Goal: Check status

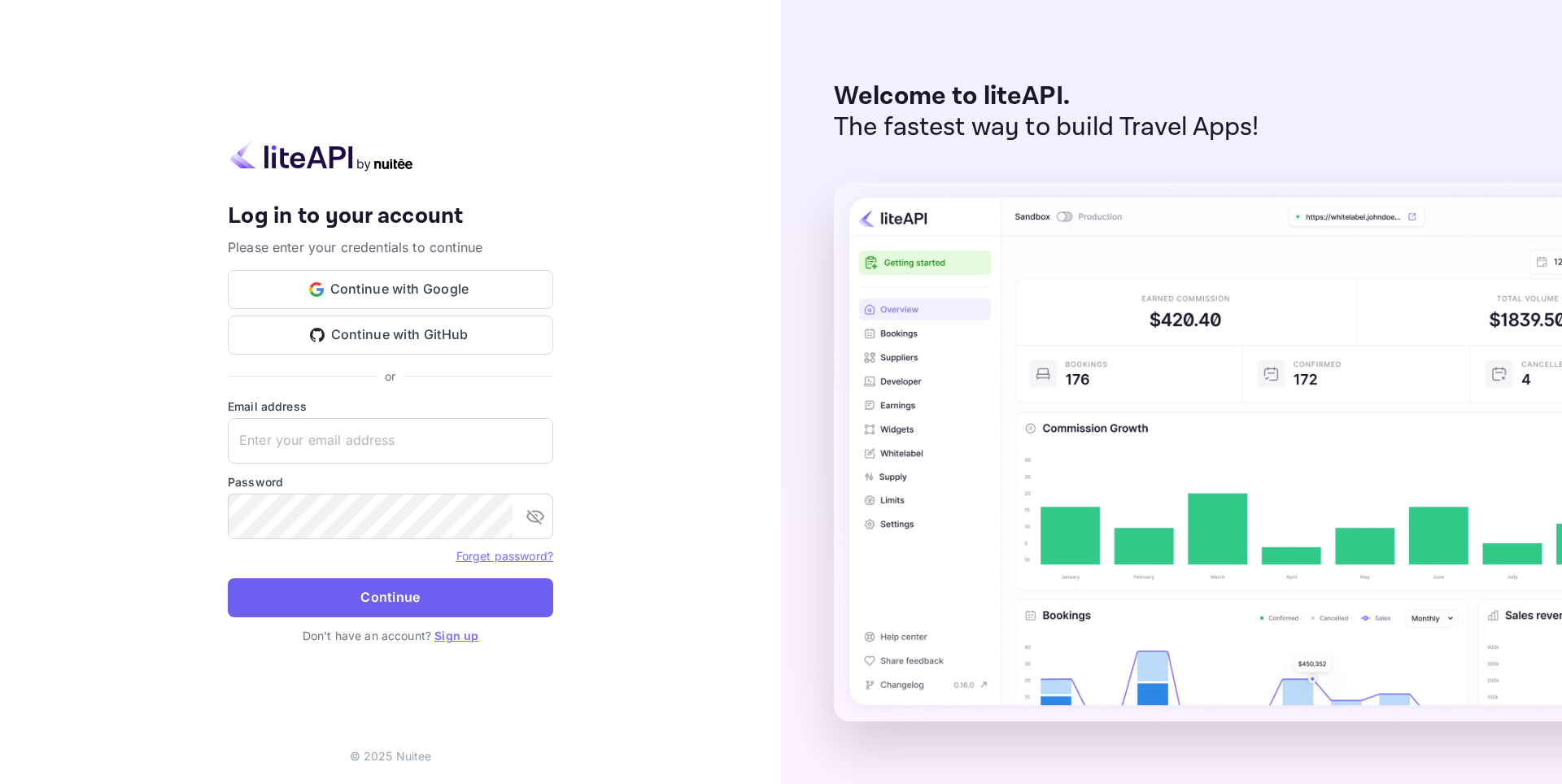
type input "[EMAIL_ADDRESS][DOMAIN_NAME]"
click at [381, 586] on button "Continue" at bounding box center [391, 598] width 325 height 39
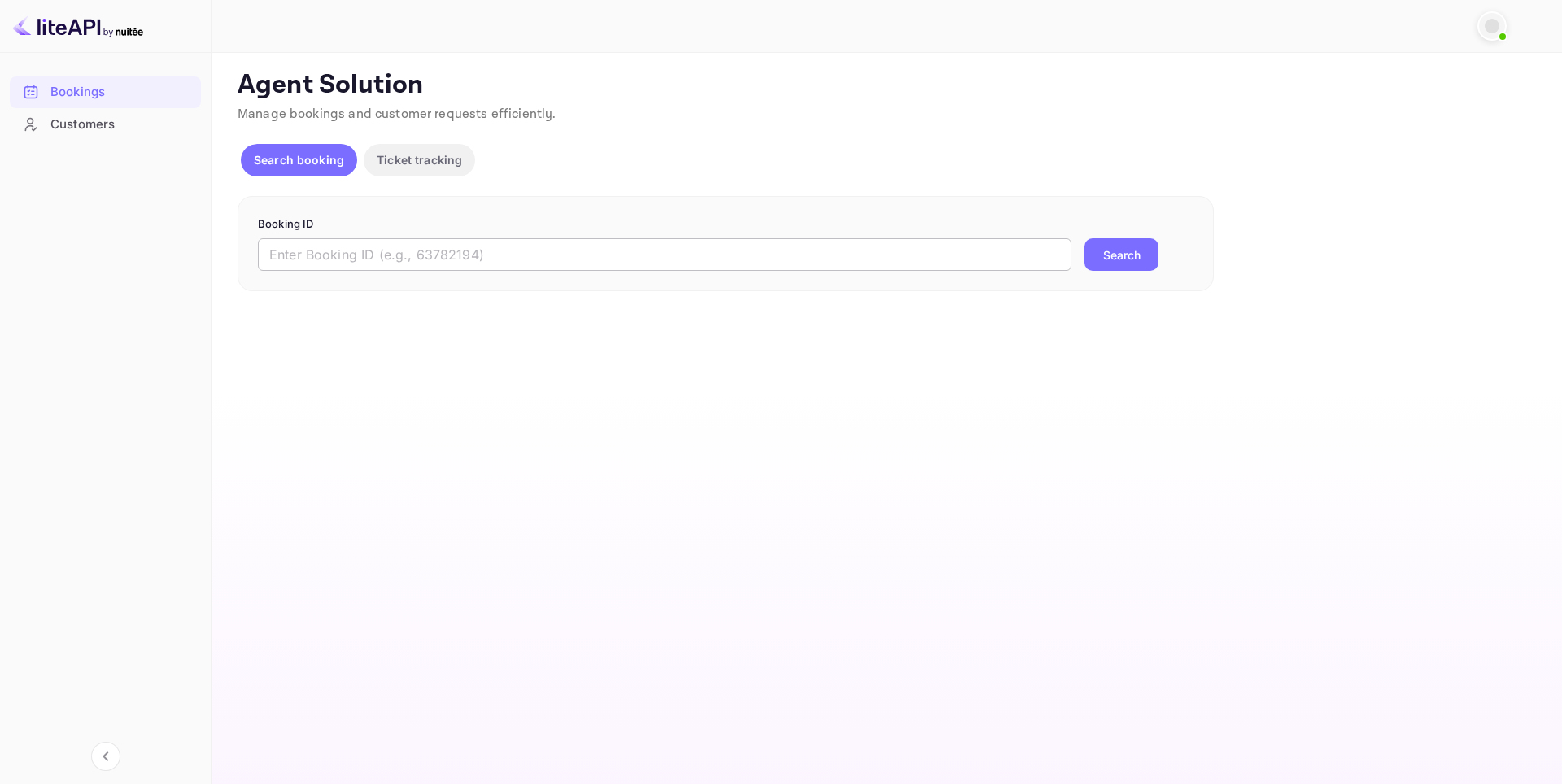
click at [370, 260] on input "text" at bounding box center [664, 254] width 814 height 32
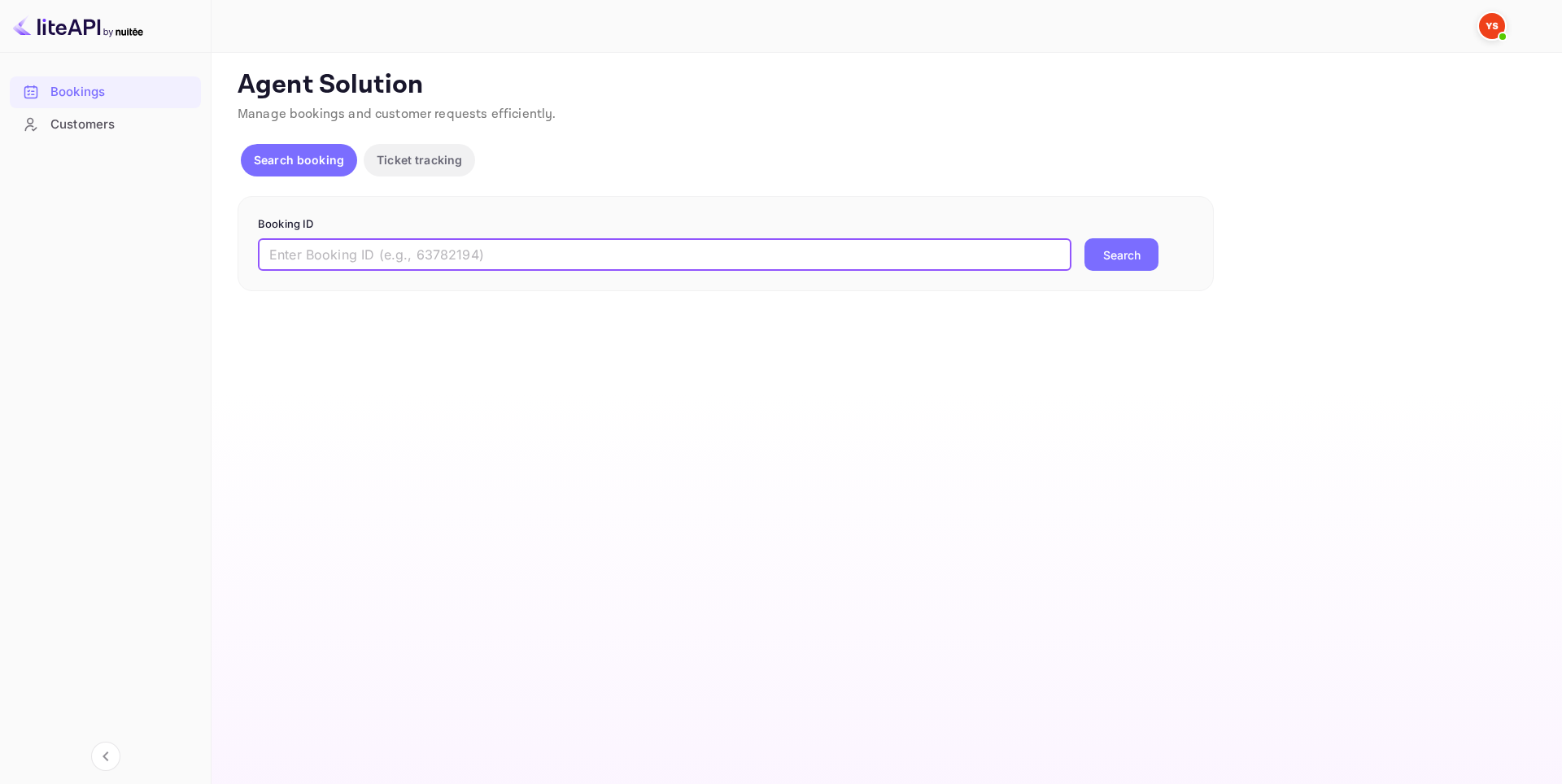
paste input "9576479"
type input "9576479"
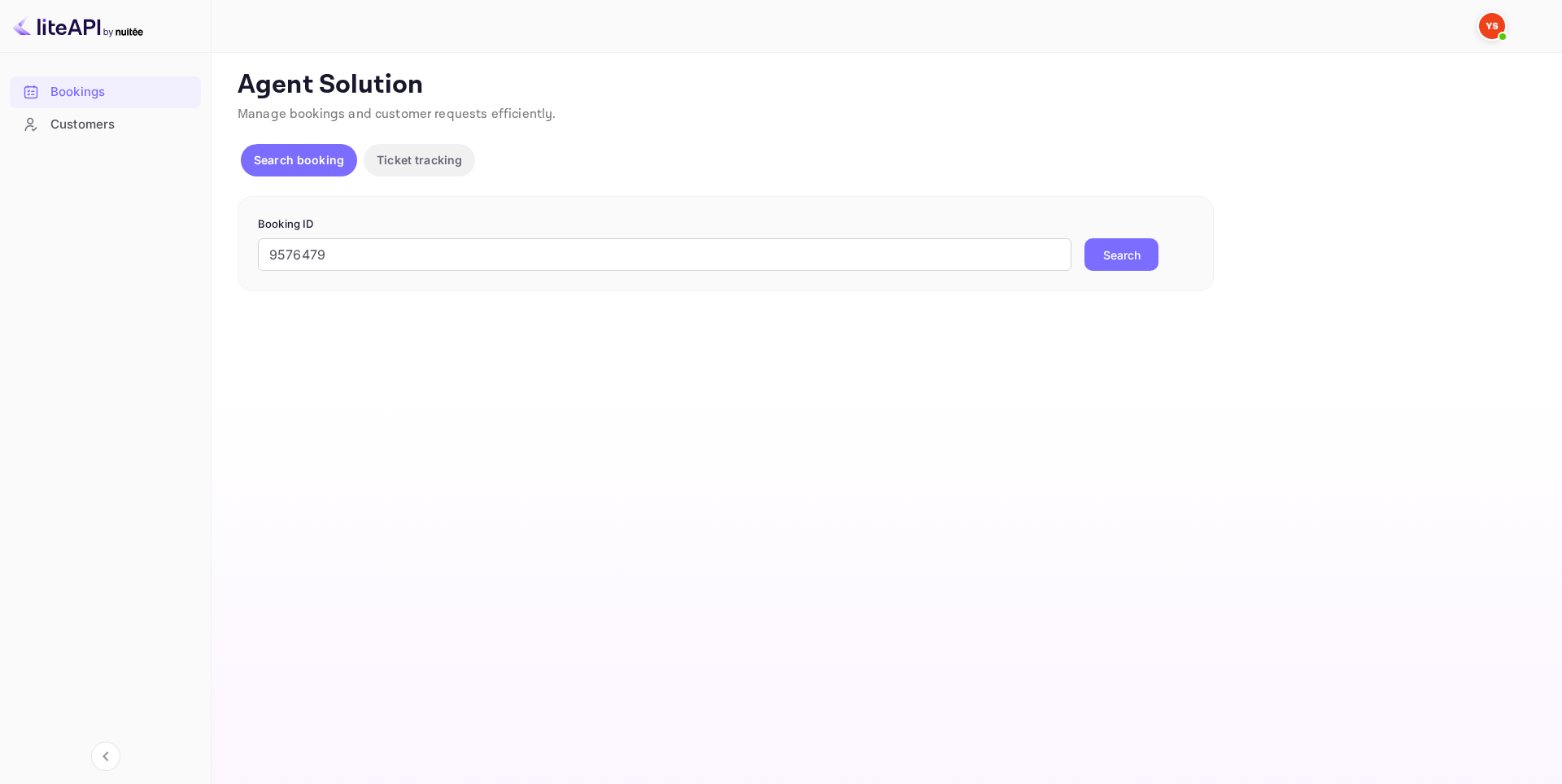
click at [1117, 260] on button "Search" at bounding box center [1121, 254] width 74 height 32
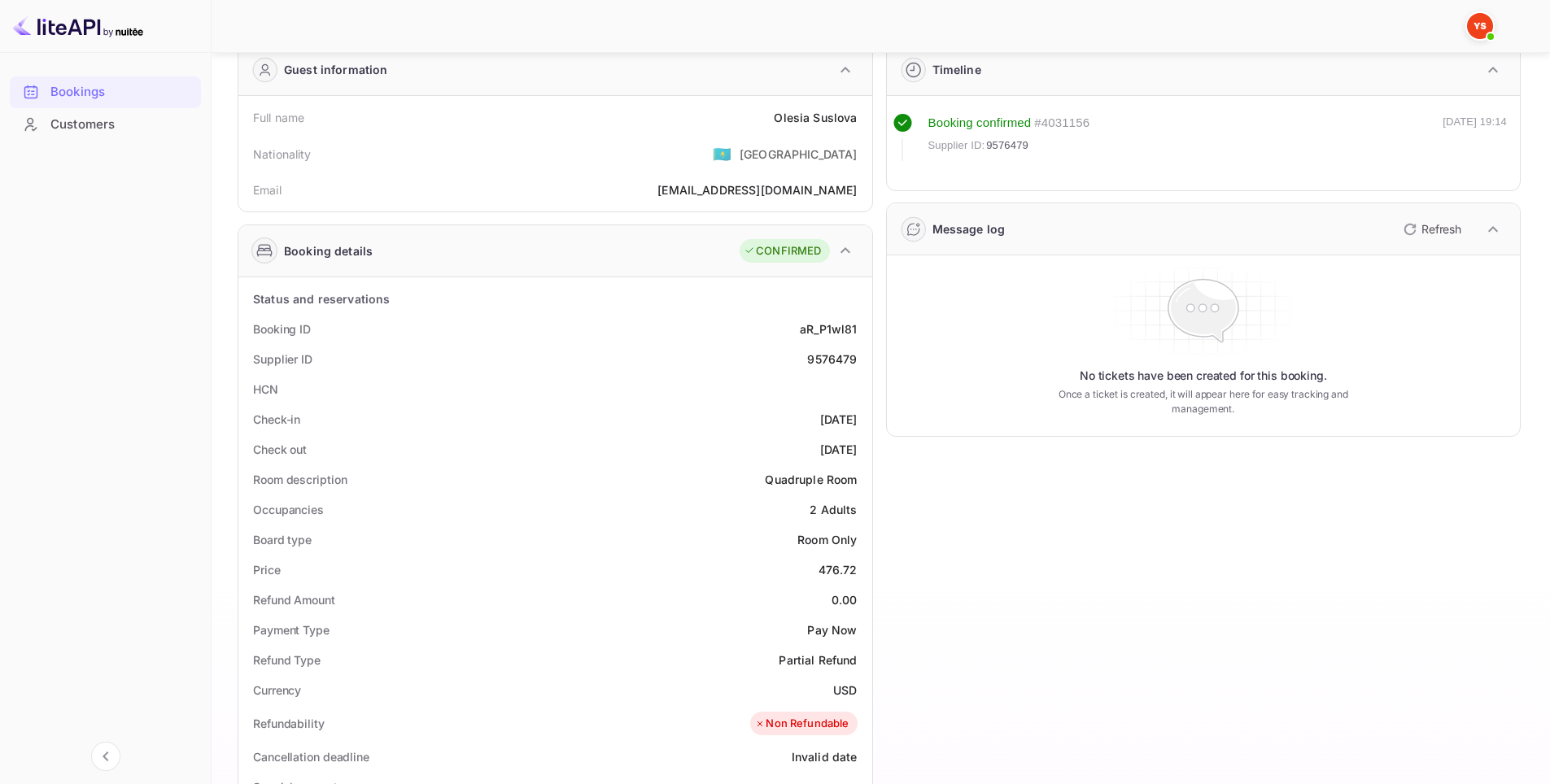
scroll to position [81, 0]
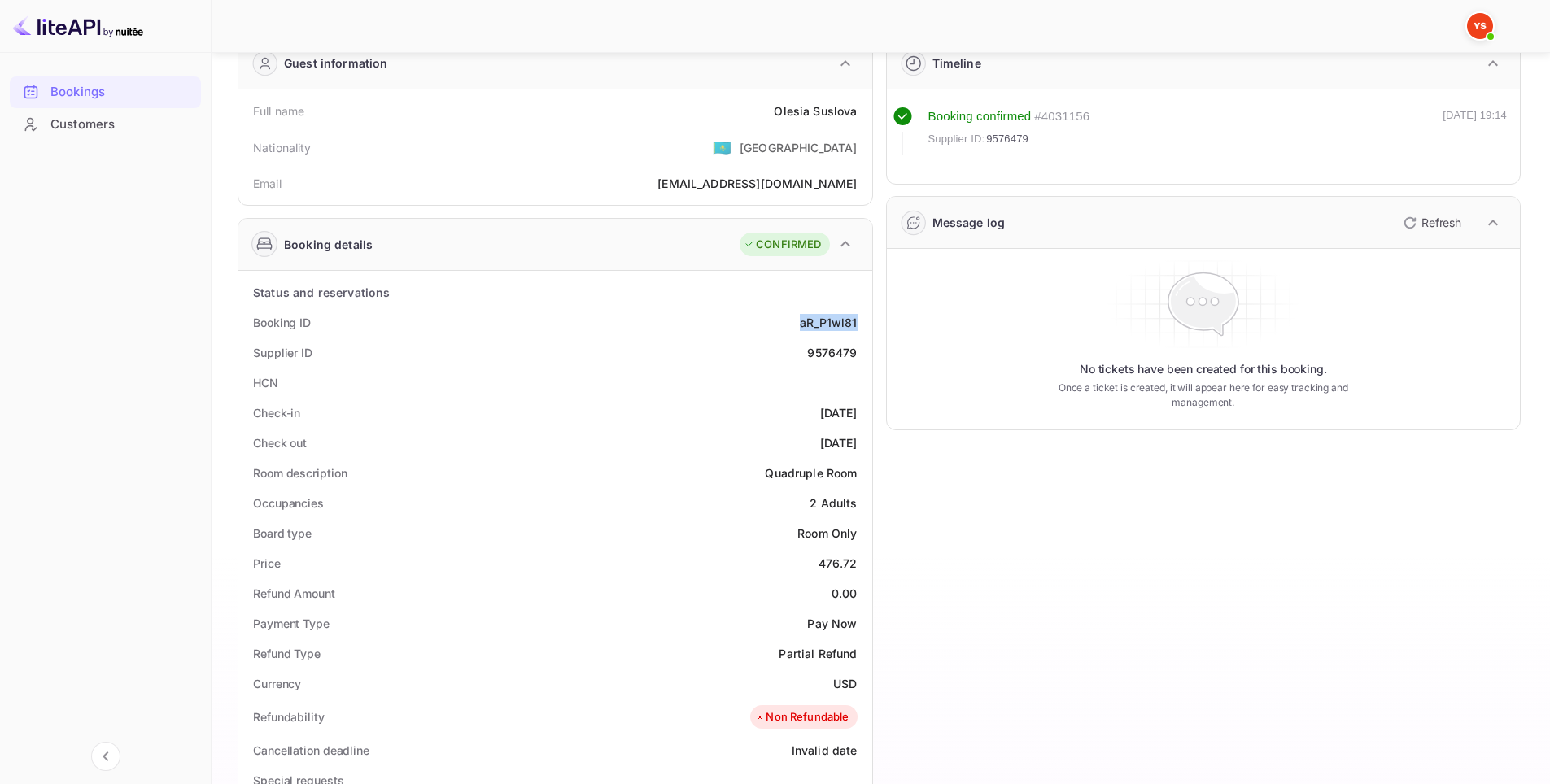
drag, startPoint x: 792, startPoint y: 315, endPoint x: 860, endPoint y: 315, distance: 68.0
click at [860, 315] on div "Booking ID aR_P1wl81" at bounding box center [555, 323] width 621 height 30
copy div "aR_P1wl81"
drag, startPoint x: 820, startPoint y: 353, endPoint x: 858, endPoint y: 348, distance: 38.3
click at [858, 348] on div "Supplier ID 9576479" at bounding box center [555, 352] width 621 height 30
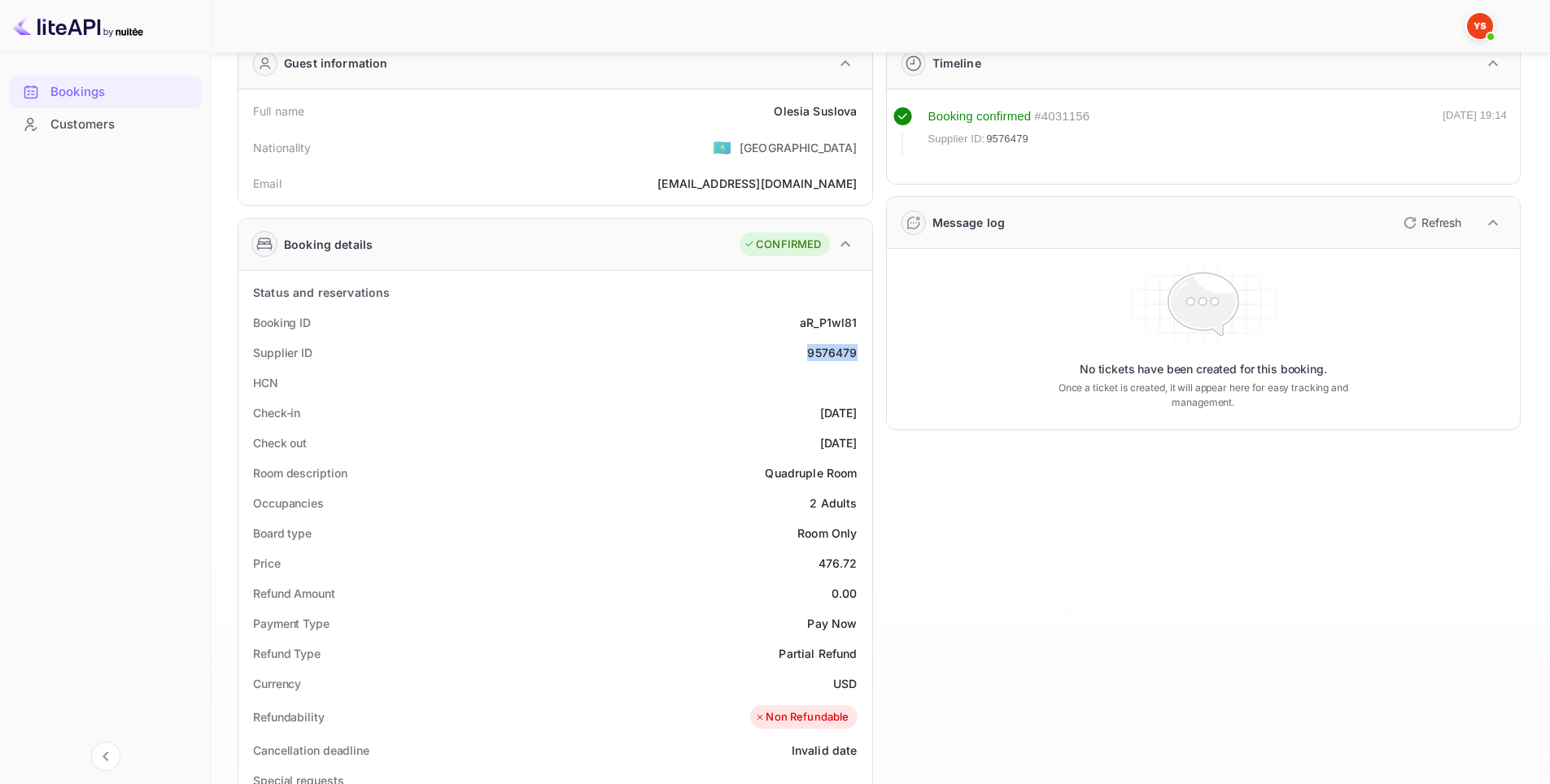
copy div "9576479"
drag, startPoint x: 748, startPoint y: 467, endPoint x: 734, endPoint y: 128, distance: 339.3
click at [777, 459] on div "Room description Quadruple Room" at bounding box center [555, 473] width 621 height 30
drag, startPoint x: 761, startPoint y: 107, endPoint x: 859, endPoint y: 112, distance: 98.1
click at [859, 112] on div "Full name [PERSON_NAME]" at bounding box center [555, 111] width 621 height 30
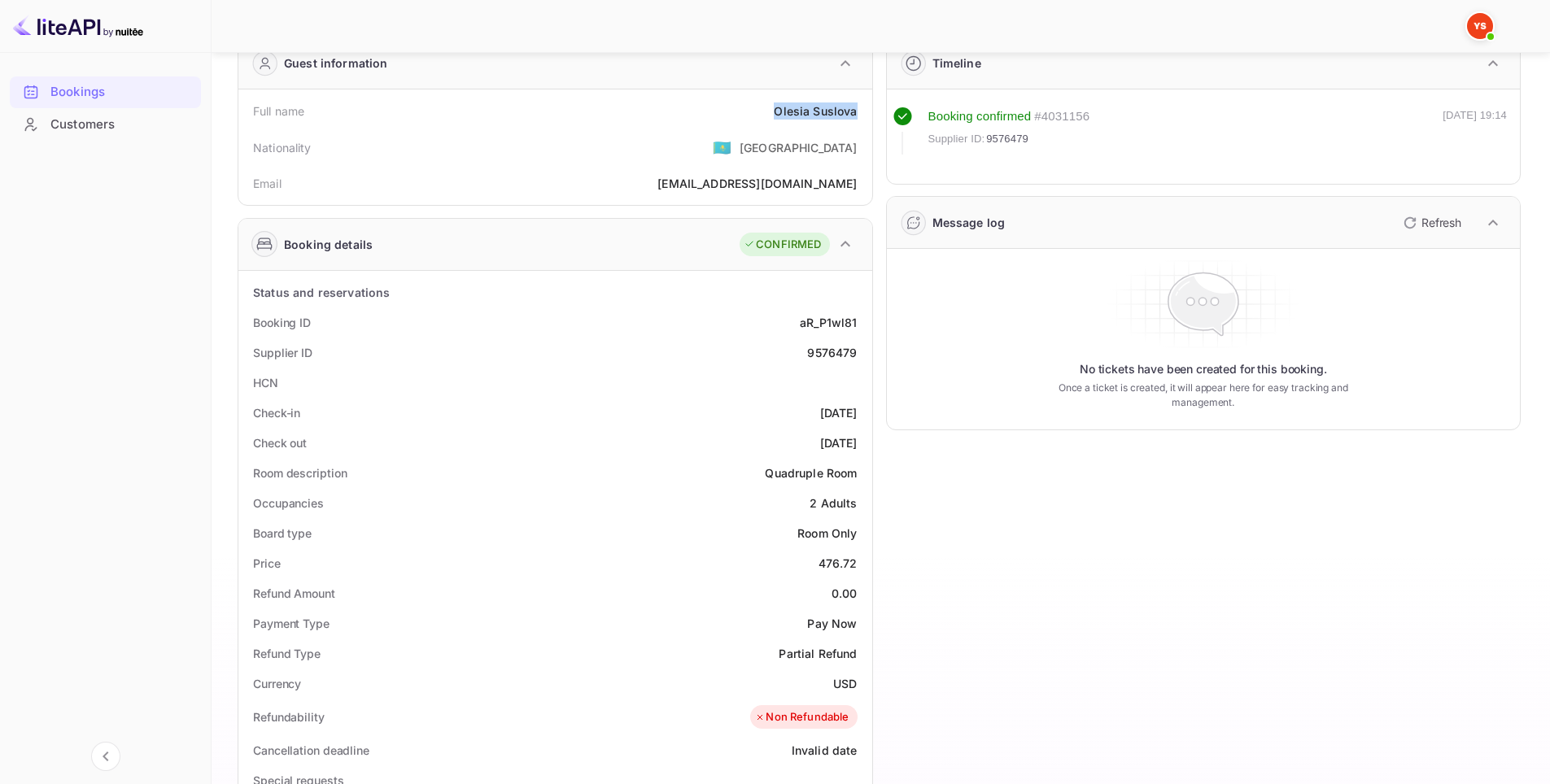
copy div "[PERSON_NAME]"
drag, startPoint x: 791, startPoint y: 408, endPoint x: 868, endPoint y: 406, distance: 77.0
click at [868, 406] on div "Status and reservations Booking ID aR_P1wl81 Supplier ID 9576479 HCN Check-in […" at bounding box center [555, 734] width 634 height 926
copy div "[DATE]"
drag, startPoint x: 778, startPoint y: 443, endPoint x: 867, endPoint y: 450, distance: 89.3
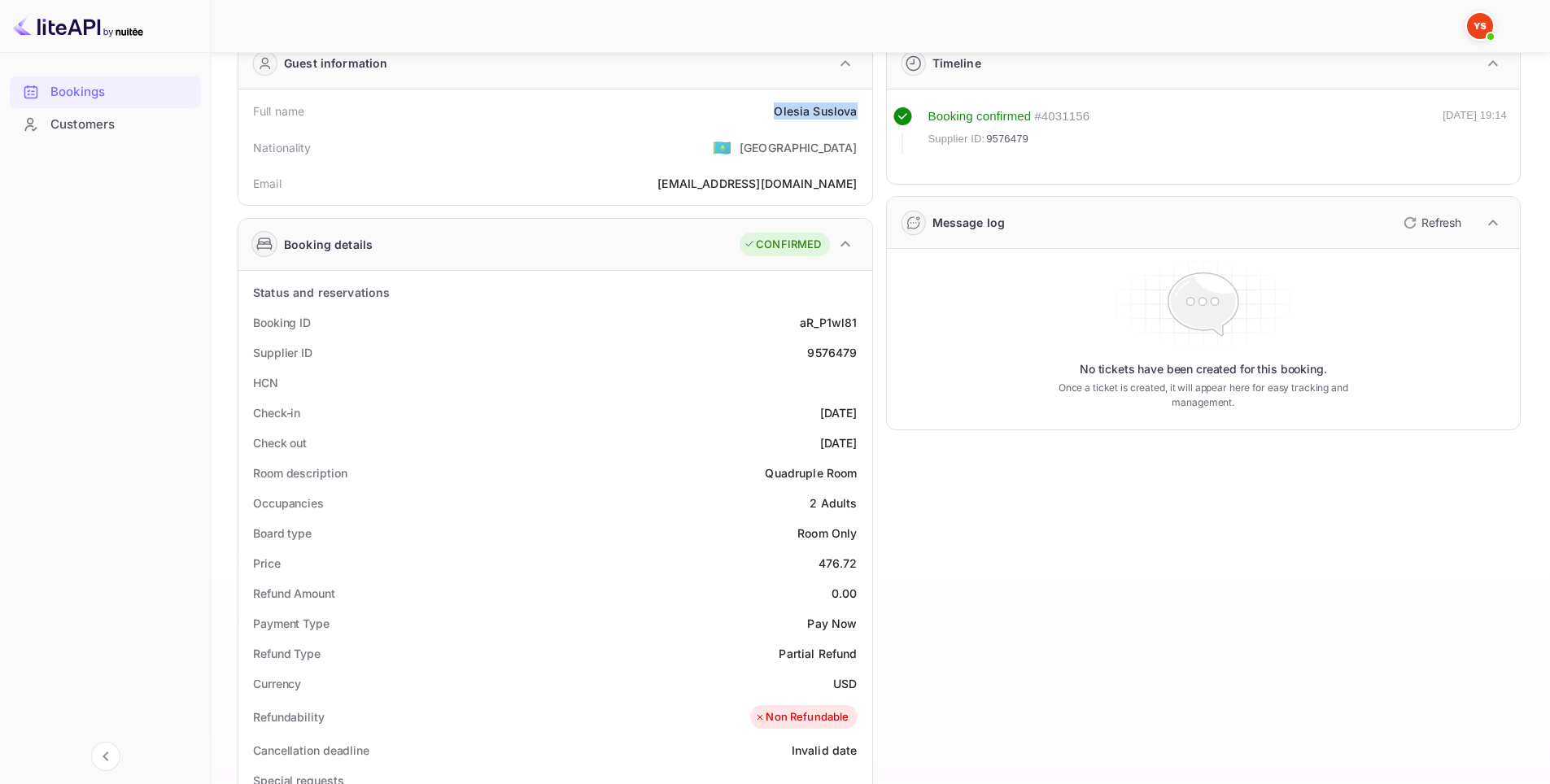
click at [868, 450] on div "Status and reservations Booking ID aR_P1wl81 Supplier ID 9576479 HCN Check-in […" at bounding box center [555, 734] width 634 height 926
copy div "[DATE]"
